Goal: Transaction & Acquisition: Purchase product/service

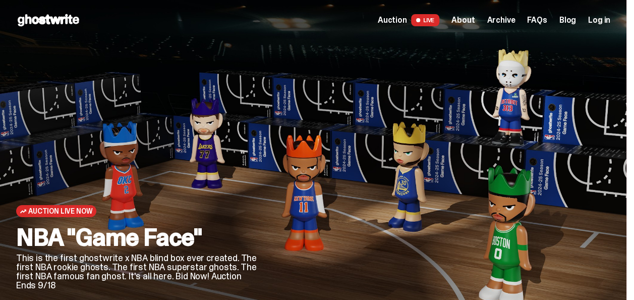
click at [602, 19] on span "Log in" at bounding box center [599, 20] width 22 height 8
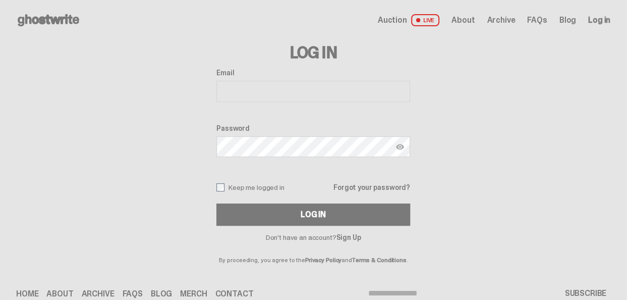
type input "**********"
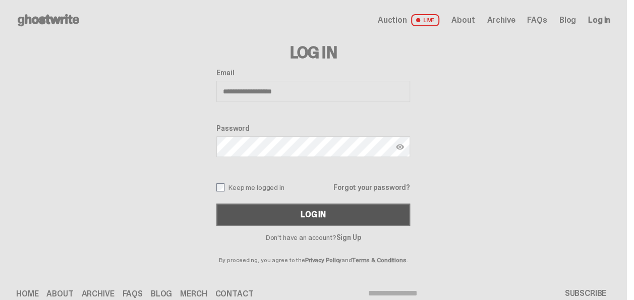
click at [258, 215] on button "Log In" at bounding box center [313, 214] width 194 height 22
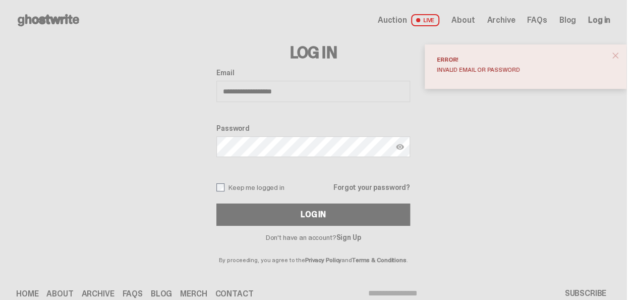
click at [402, 147] on img at bounding box center [400, 147] width 8 height 8
click at [216, 203] on button "Log In" at bounding box center [313, 214] width 194 height 22
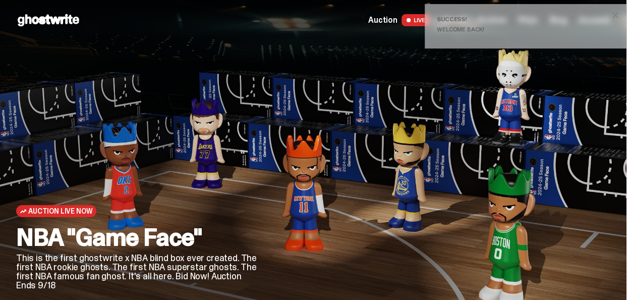
click at [621, 13] on span "close" at bounding box center [615, 15] width 10 height 10
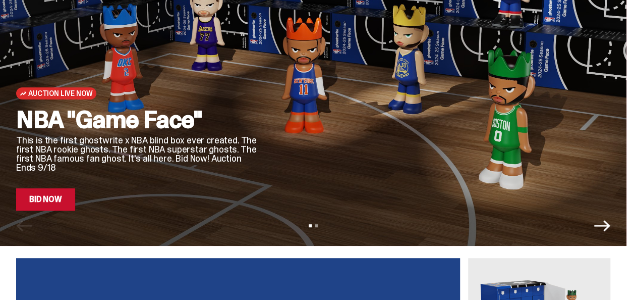
scroll to position [114, 0]
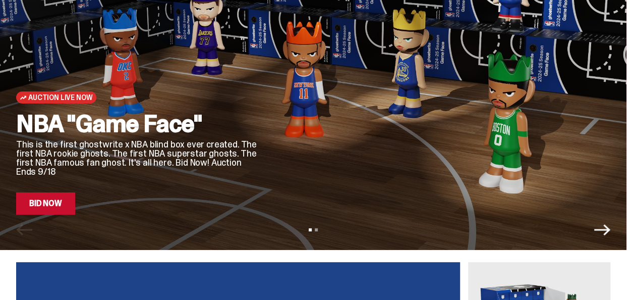
click at [61, 205] on link "Bid Now" at bounding box center [45, 203] width 59 height 22
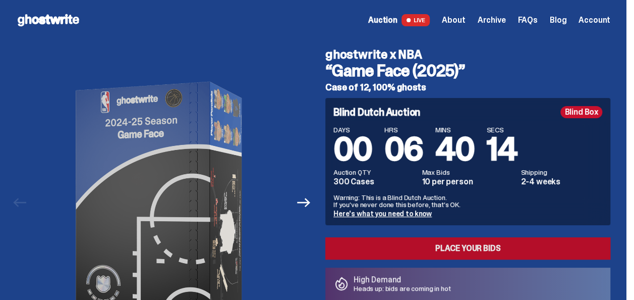
click at [411, 243] on link "Place your Bids" at bounding box center [467, 248] width 285 height 22
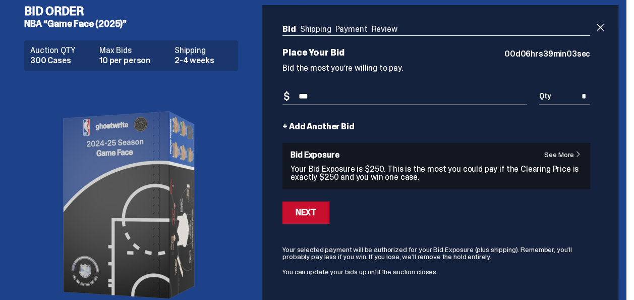
scroll to position [2, 0]
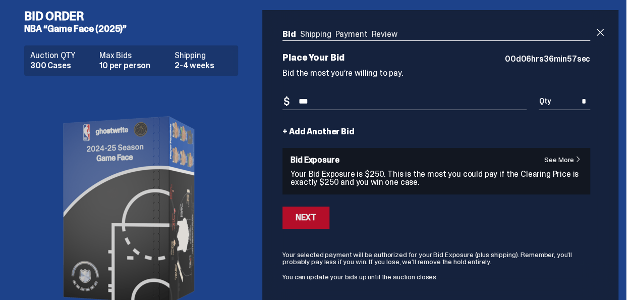
type input "***"
click at [328, 223] on button "Next" at bounding box center [306, 217] width 46 height 22
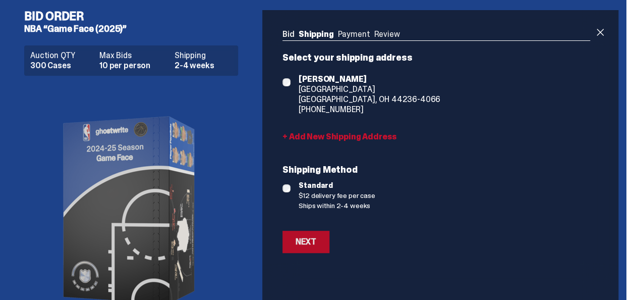
click at [327, 242] on button "Next" at bounding box center [306, 242] width 46 height 22
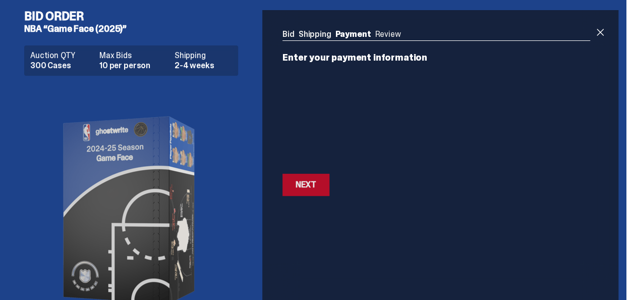
click at [321, 181] on button "Next Next" at bounding box center [306, 185] width 46 height 22
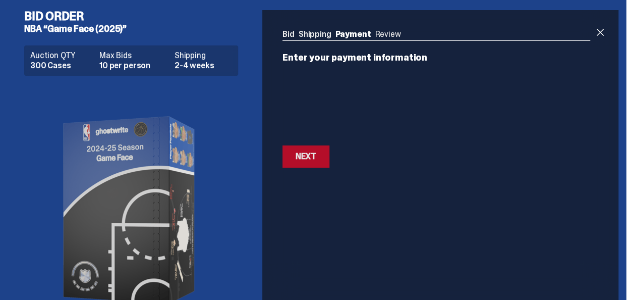
click at [316, 164] on button "Next Next" at bounding box center [306, 156] width 46 height 22
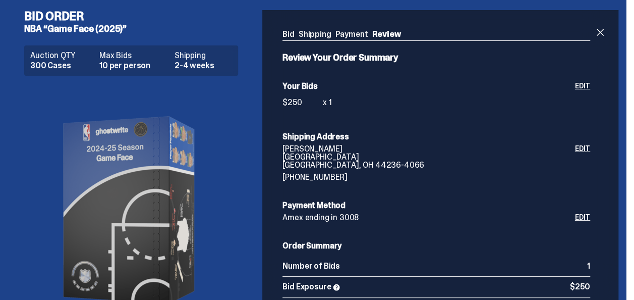
drag, startPoint x: 634, startPoint y: 55, endPoint x: 639, endPoint y: 85, distance: 30.3
click at [627, 85] on html "Bid Order NBA “Game Face (2025)” Auction QTY 300 Cases Max Bids 10 per person S…" at bounding box center [313, 148] width 627 height 300
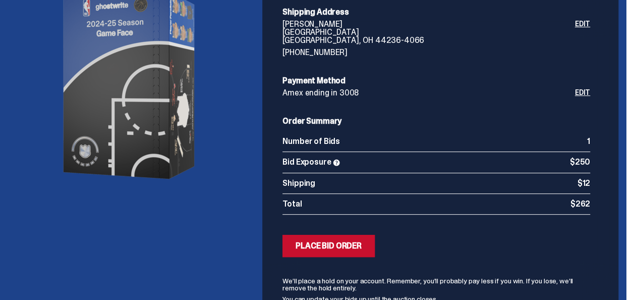
scroll to position [132, 0]
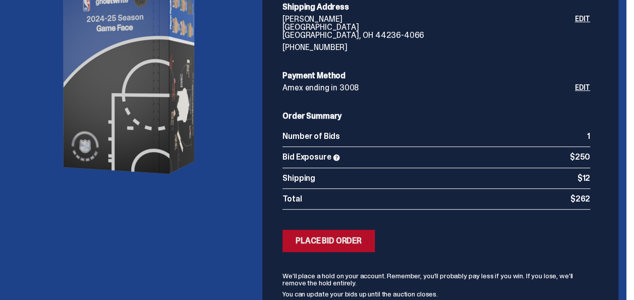
click at [350, 242] on div "Place Bid Order" at bounding box center [329, 241] width 66 height 8
